Goal: Transaction & Acquisition: Purchase product/service

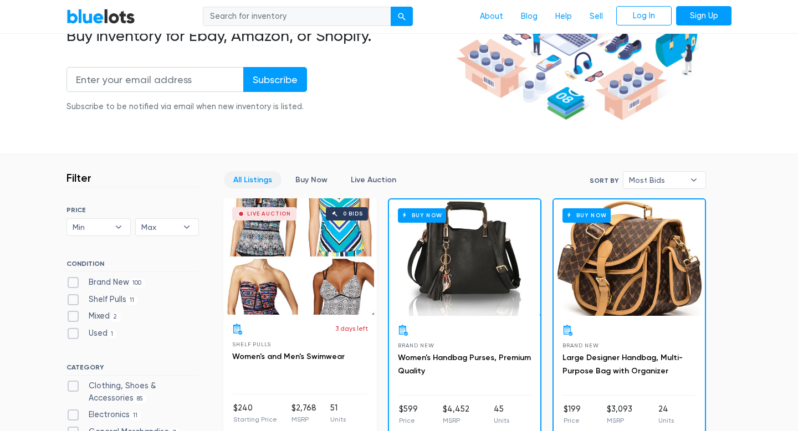
scroll to position [176, 0]
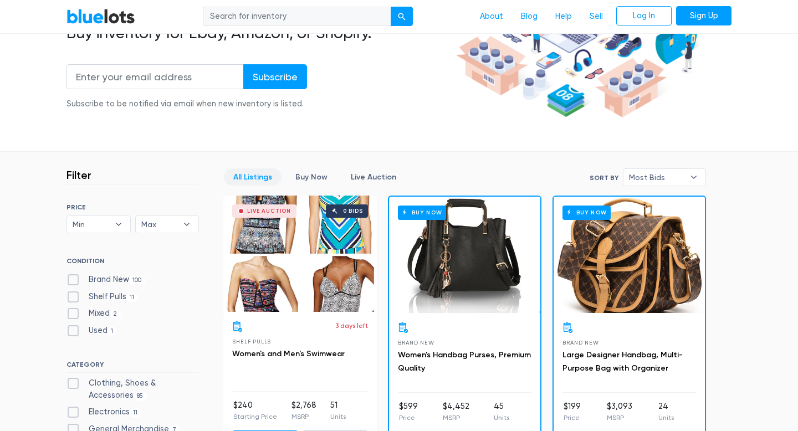
click at [70, 280] on label "Brand New 100" at bounding box center [106, 280] width 79 height 12
click at [70, 280] on New"] "Brand New 100" at bounding box center [70, 277] width 7 height 7
checkbox New"] "true"
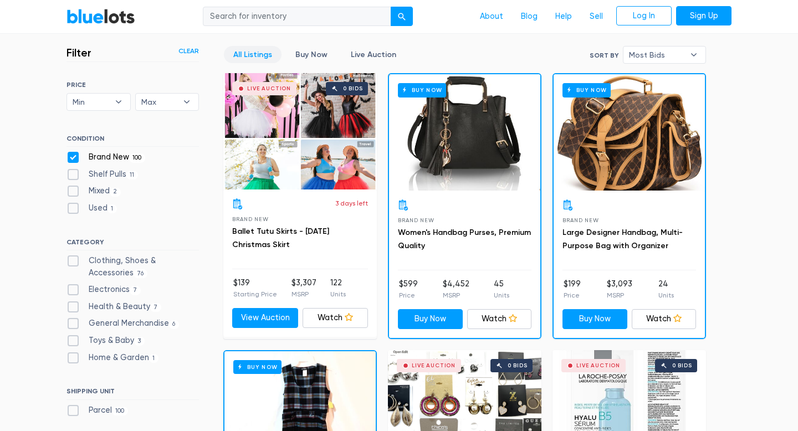
scroll to position [301, 0]
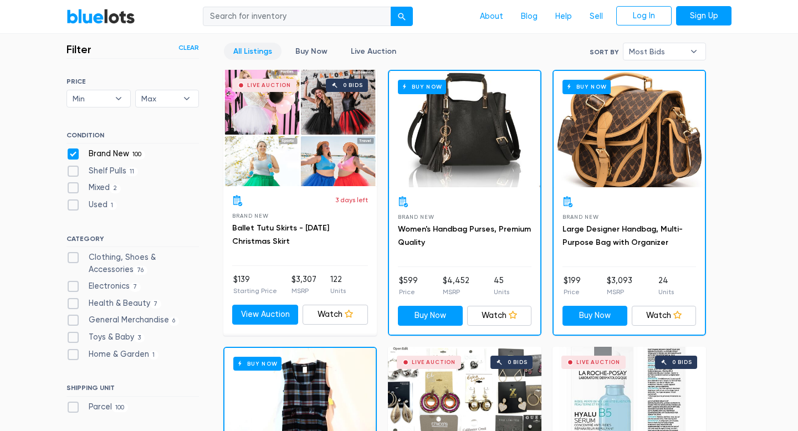
click at [439, 223] on h3 "Women's Handbag Purses, Premium Quality" at bounding box center [465, 236] width 134 height 27
click at [437, 229] on link "Women's Handbag Purses, Premium Quality" at bounding box center [464, 235] width 133 height 23
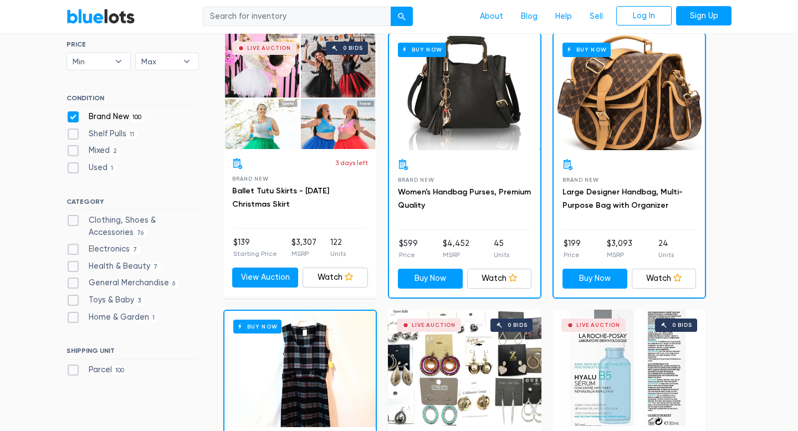
scroll to position [284, 0]
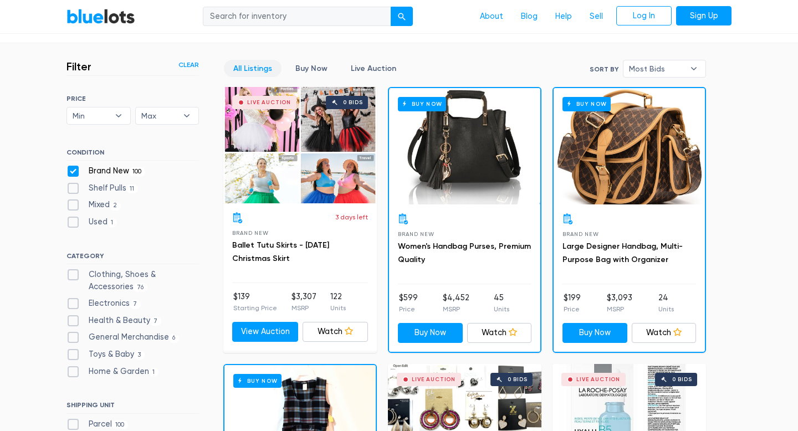
click at [121, 319] on label "Health & Beauty 7" at bounding box center [114, 321] width 95 height 12
click at [74, 319] on Beauty"] "Health & Beauty 7" at bounding box center [70, 318] width 7 height 7
checkbox Beauty"] "true"
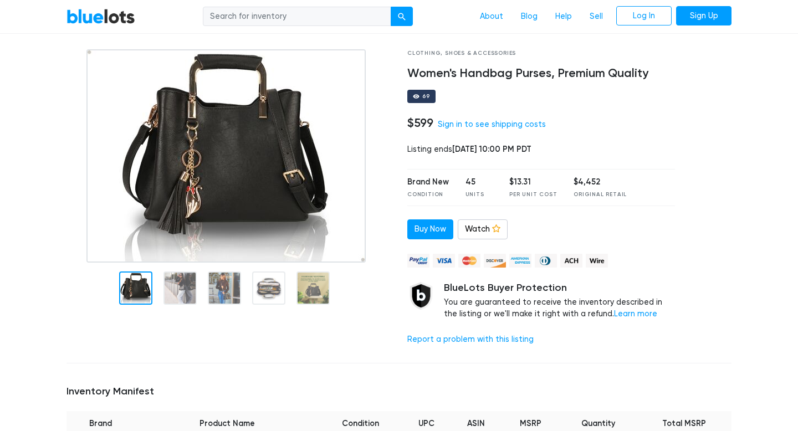
scroll to position [60, 0]
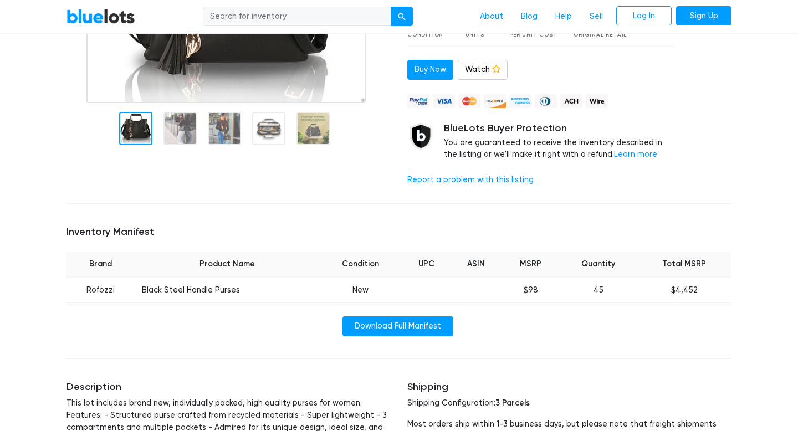
click at [140, 345] on div "Inventory Manifest Brand Product Name Condition UPC ASIN MSRP Quantity Total MS…" at bounding box center [399, 281] width 682 height 136
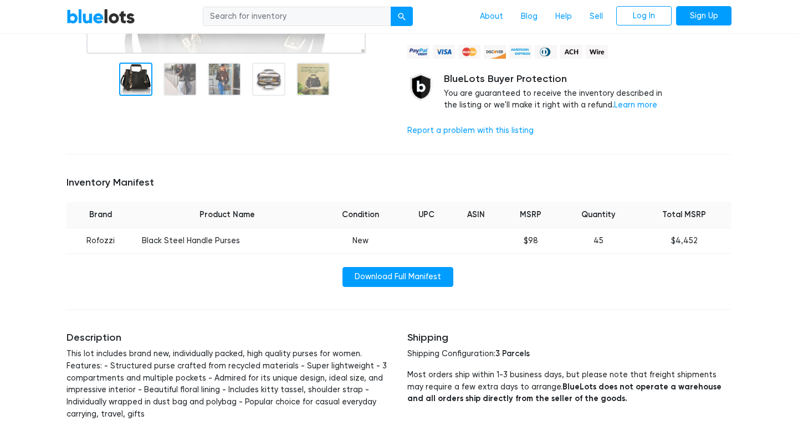
scroll to position [264, 0]
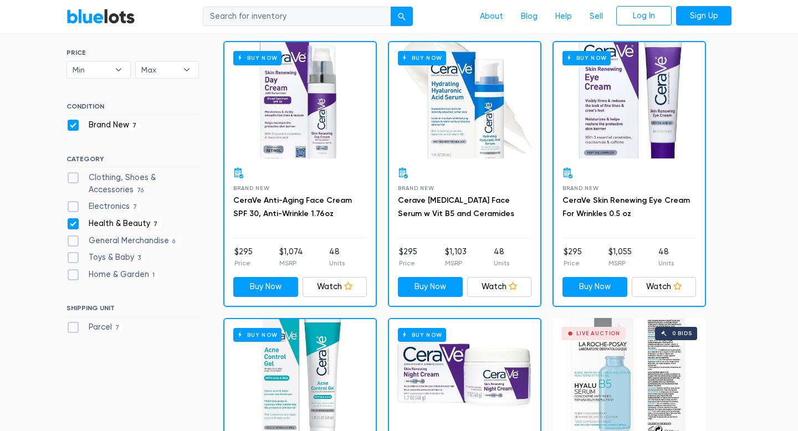
scroll to position [330, 0]
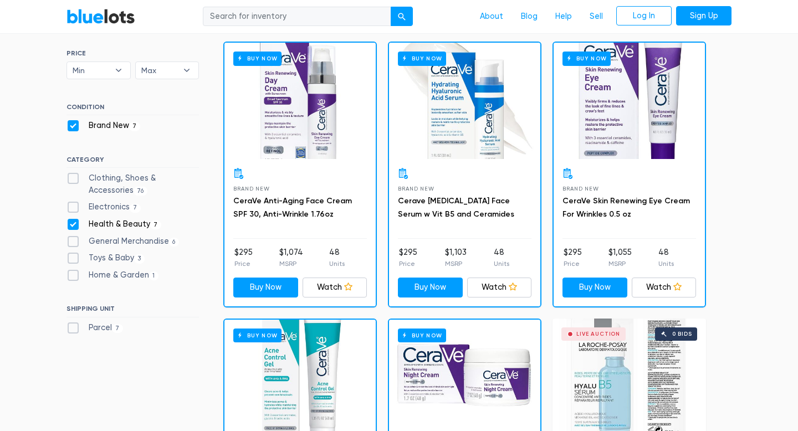
click at [615, 146] on div "Buy Now" at bounding box center [629, 101] width 151 height 116
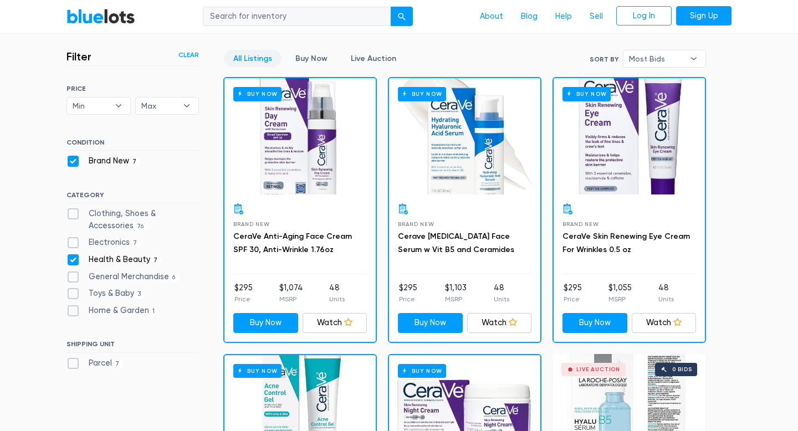
scroll to position [295, 0]
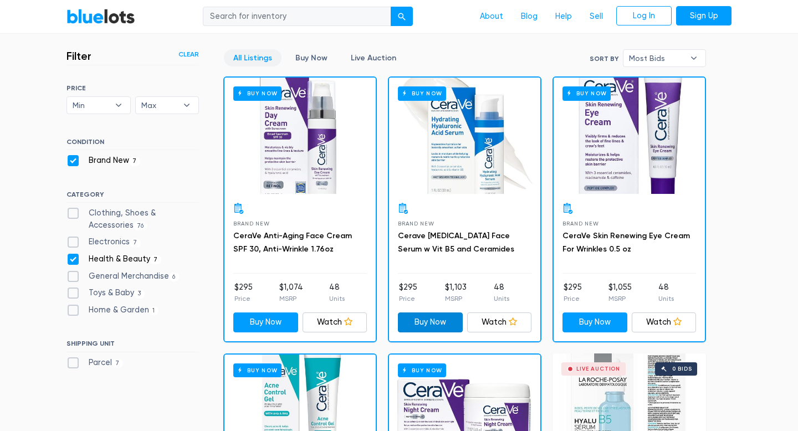
click at [444, 323] on link "Buy Now" at bounding box center [430, 323] width 65 height 20
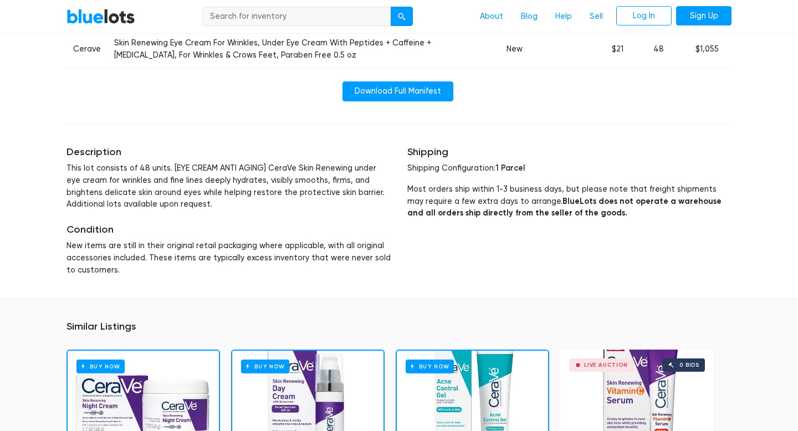
scroll to position [488, 0]
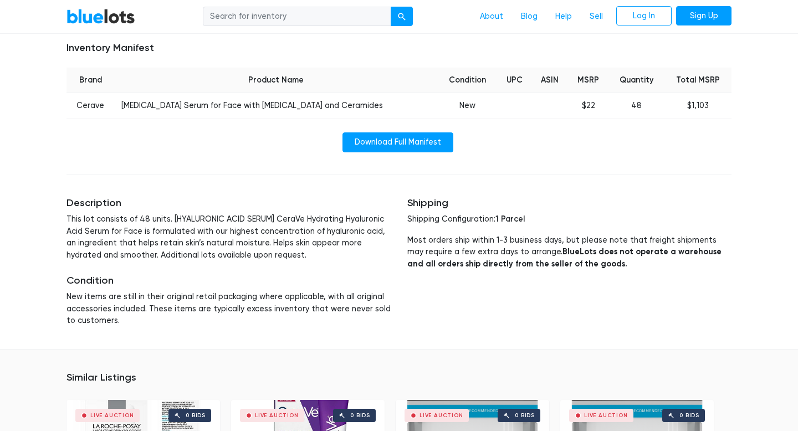
scroll to position [414, 0]
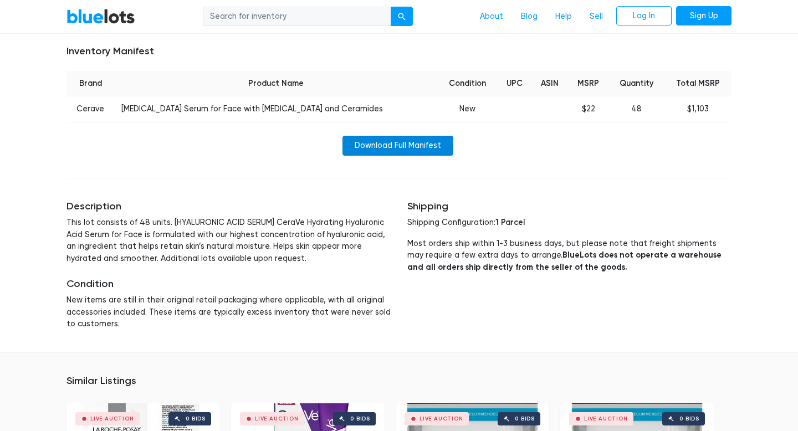
click at [408, 138] on link "Download Full Manifest" at bounding box center [397, 146] width 111 height 20
